Goal: Transaction & Acquisition: Obtain resource

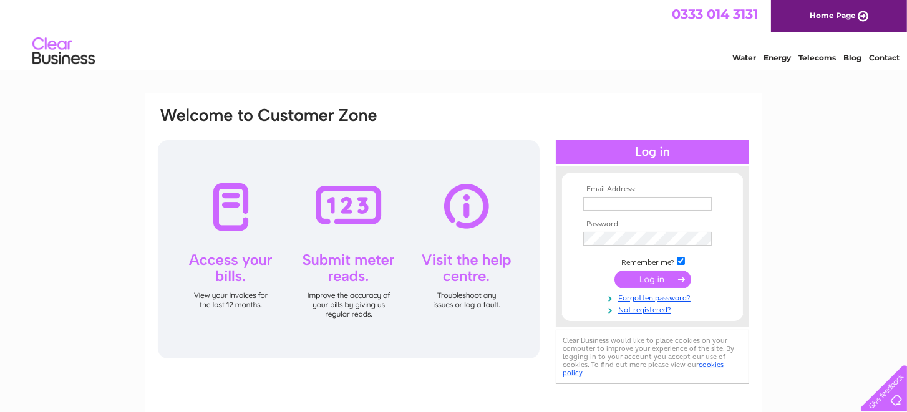
type input "caroline@wwppe.co.uk"
click at [664, 275] on input "submit" at bounding box center [652, 279] width 77 height 17
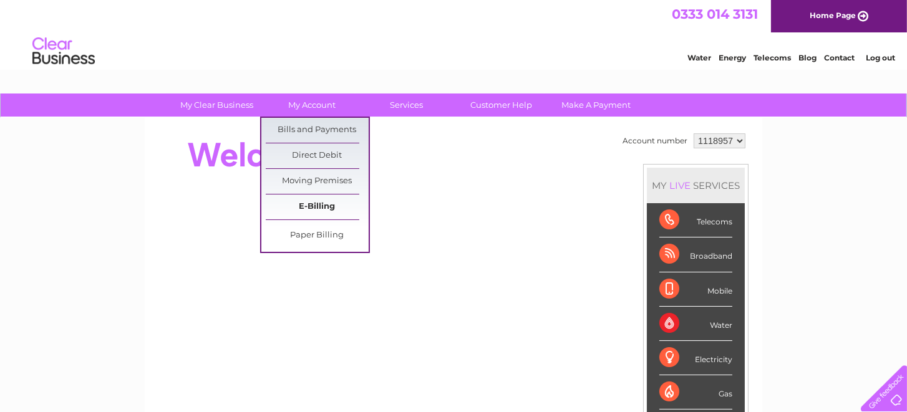
click at [312, 210] on link "E-Billing" at bounding box center [317, 207] width 103 height 25
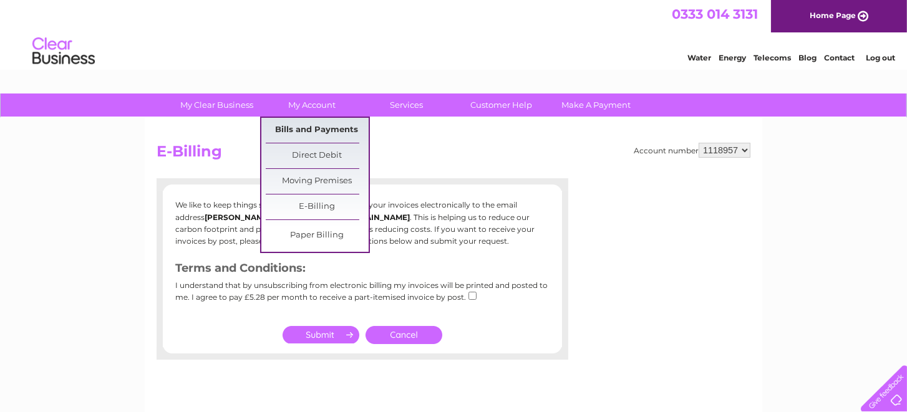
drag, startPoint x: 300, startPoint y: 128, endPoint x: 312, endPoint y: 133, distance: 12.9
click at [300, 128] on link "Bills and Payments" at bounding box center [317, 130] width 103 height 25
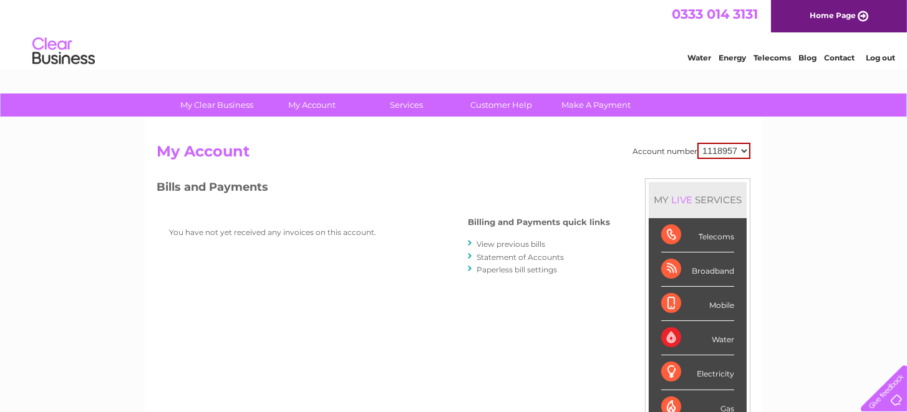
click at [493, 246] on link "View previous bills" at bounding box center [511, 244] width 69 height 9
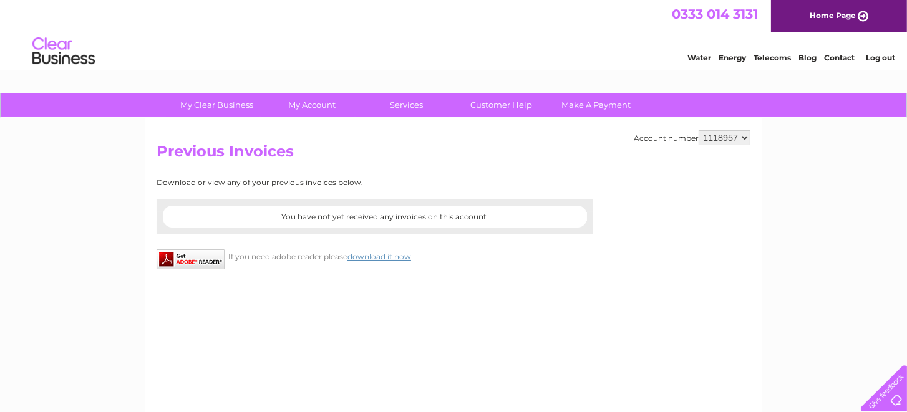
click at [303, 216] on span "You have not yet received any invoices on this account" at bounding box center [384, 216] width 205 height 9
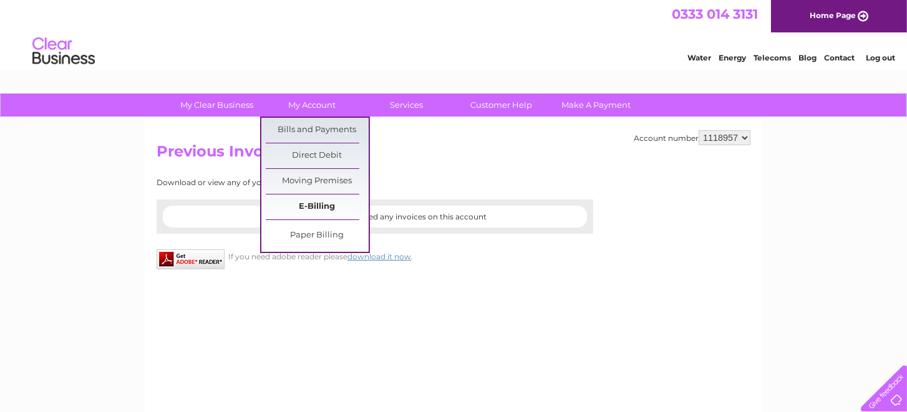
click at [305, 202] on link "E-Billing" at bounding box center [317, 207] width 103 height 25
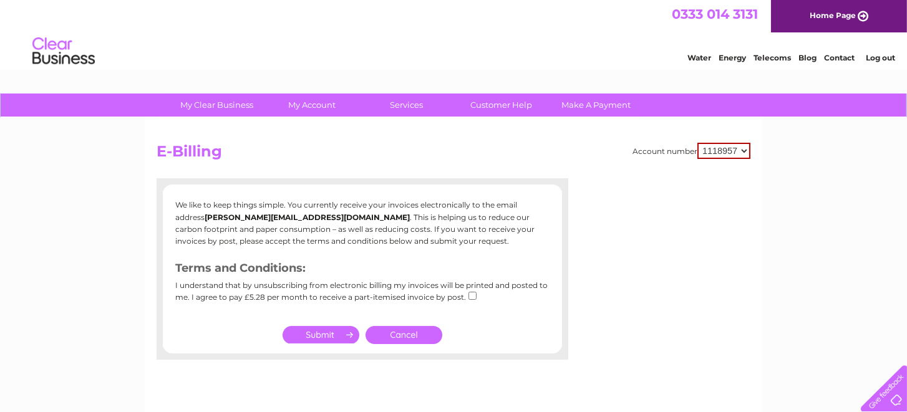
click at [469, 293] on input "checkbox" at bounding box center [473, 296] width 8 height 8
checkbox input "true"
click at [226, 283] on div "I understand that by unsubscribing from electronic billing my invoices will be …" at bounding box center [362, 295] width 374 height 29
click at [419, 334] on link "Cancel" at bounding box center [404, 335] width 77 height 18
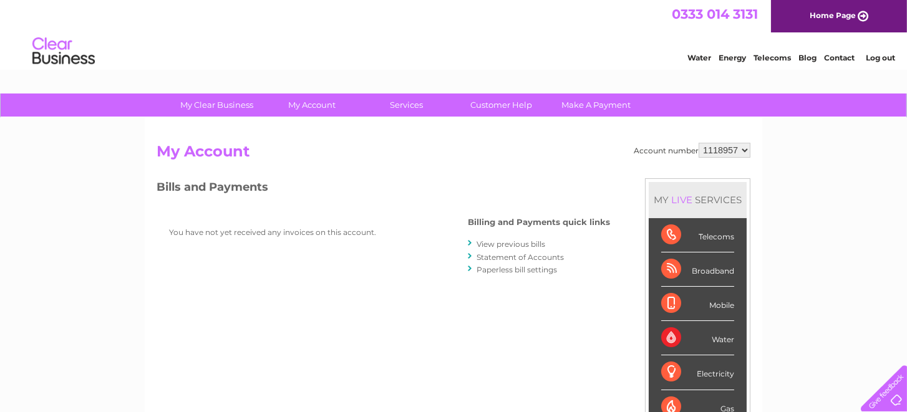
click at [493, 256] on link "Statement of Accounts" at bounding box center [520, 257] width 87 height 9
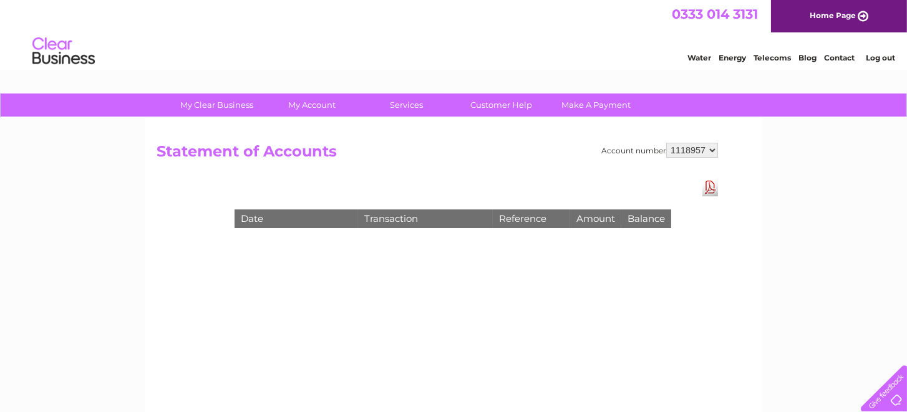
click at [708, 188] on link "Download Pdf" at bounding box center [710, 187] width 16 height 18
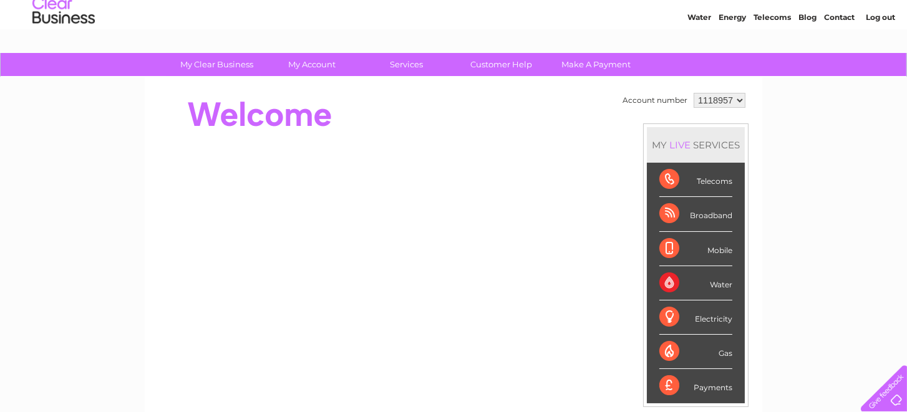
scroll to position [62, 0]
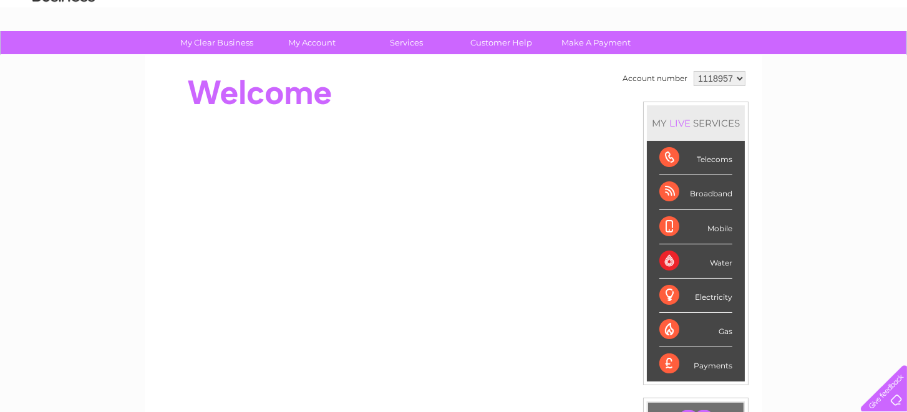
click at [717, 362] on div "Payments" at bounding box center [695, 364] width 73 height 34
click at [712, 361] on div "Payments" at bounding box center [695, 364] width 73 height 34
drag, startPoint x: 645, startPoint y: 364, endPoint x: 665, endPoint y: 361, distance: 20.3
click at [647, 364] on li "Payments" at bounding box center [696, 364] width 98 height 34
click at [665, 361] on div "Payments" at bounding box center [695, 364] width 73 height 34
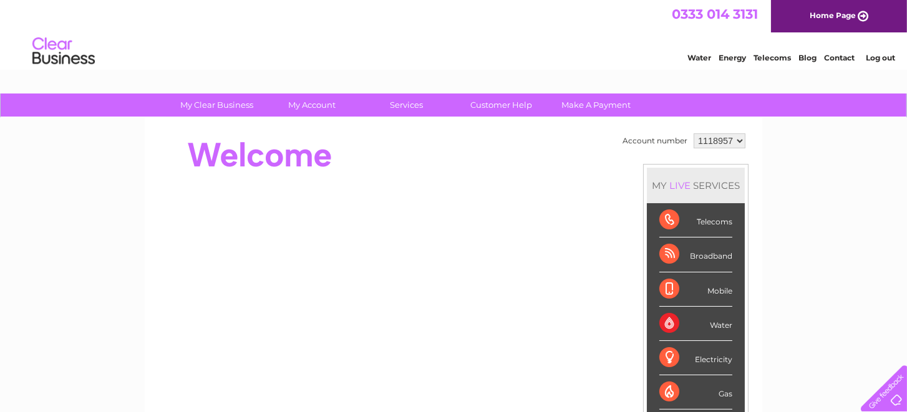
scroll to position [0, 0]
